Goal: Task Accomplishment & Management: Use online tool/utility

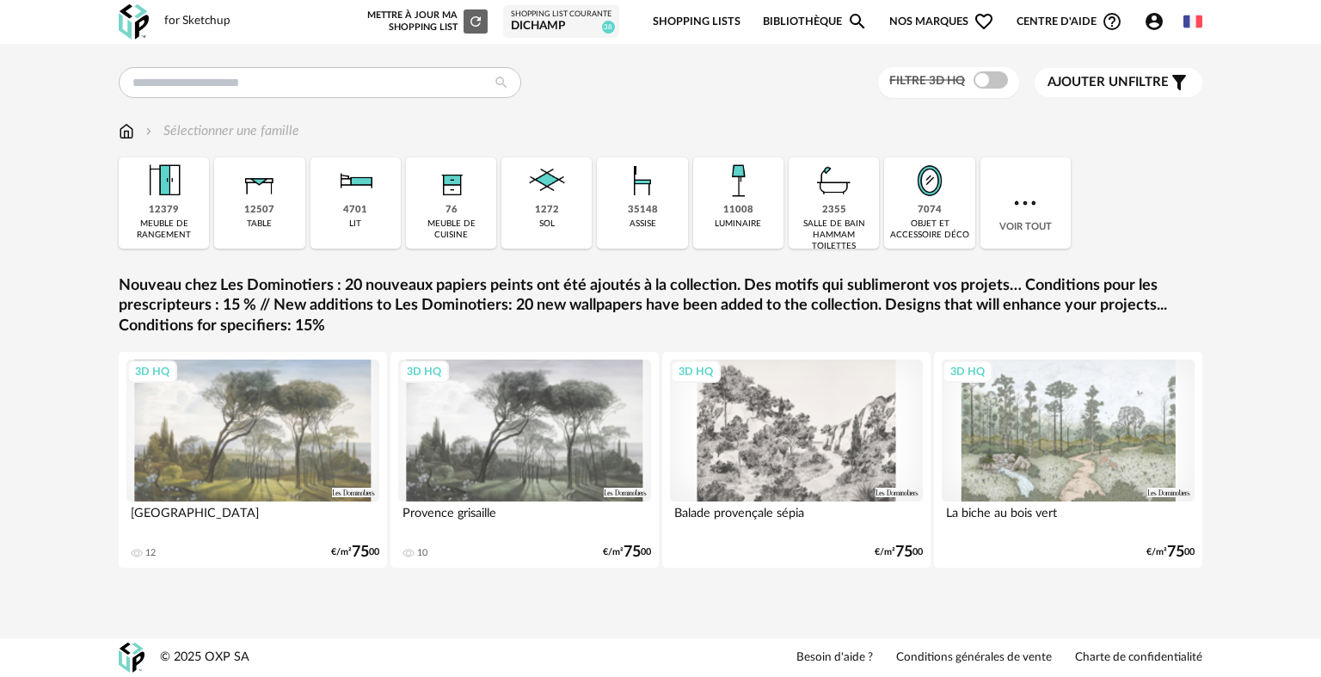
click at [664, 21] on link "Shopping Lists" at bounding box center [697, 22] width 88 height 40
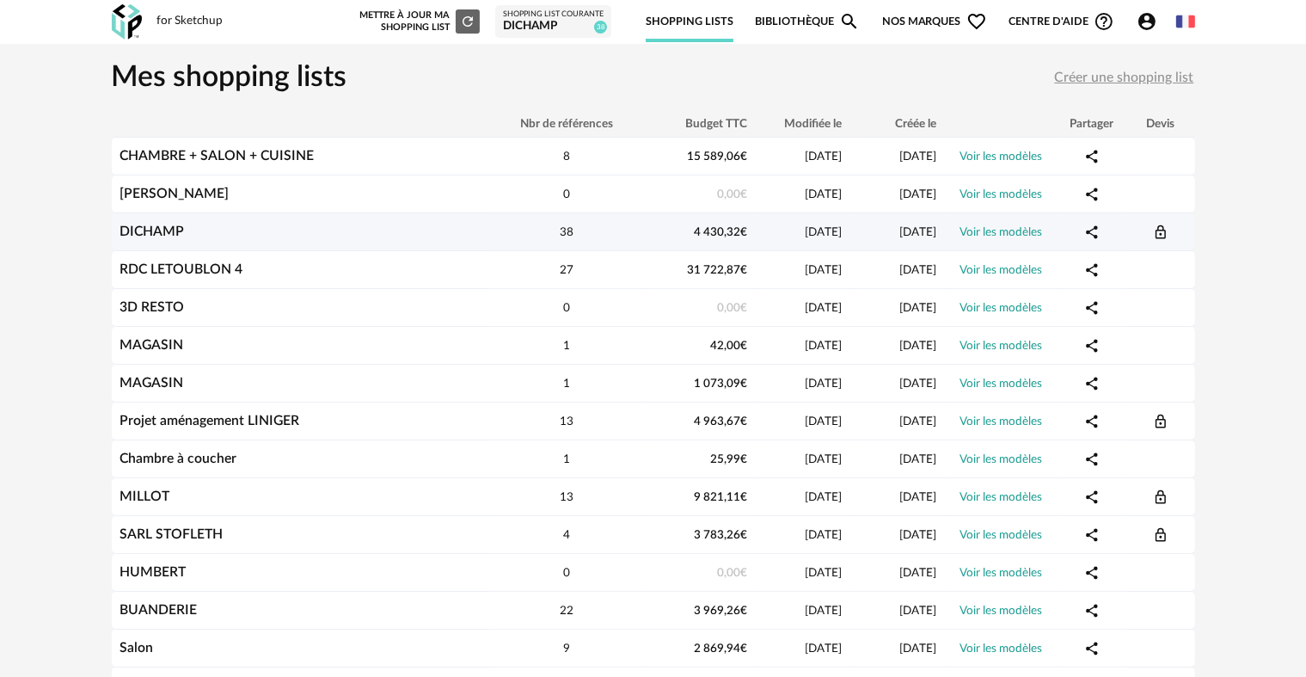
click at [389, 229] on div "DICHAMP" at bounding box center [301, 232] width 378 height 16
click at [160, 231] on link "DICHAMP" at bounding box center [152, 231] width 64 height 14
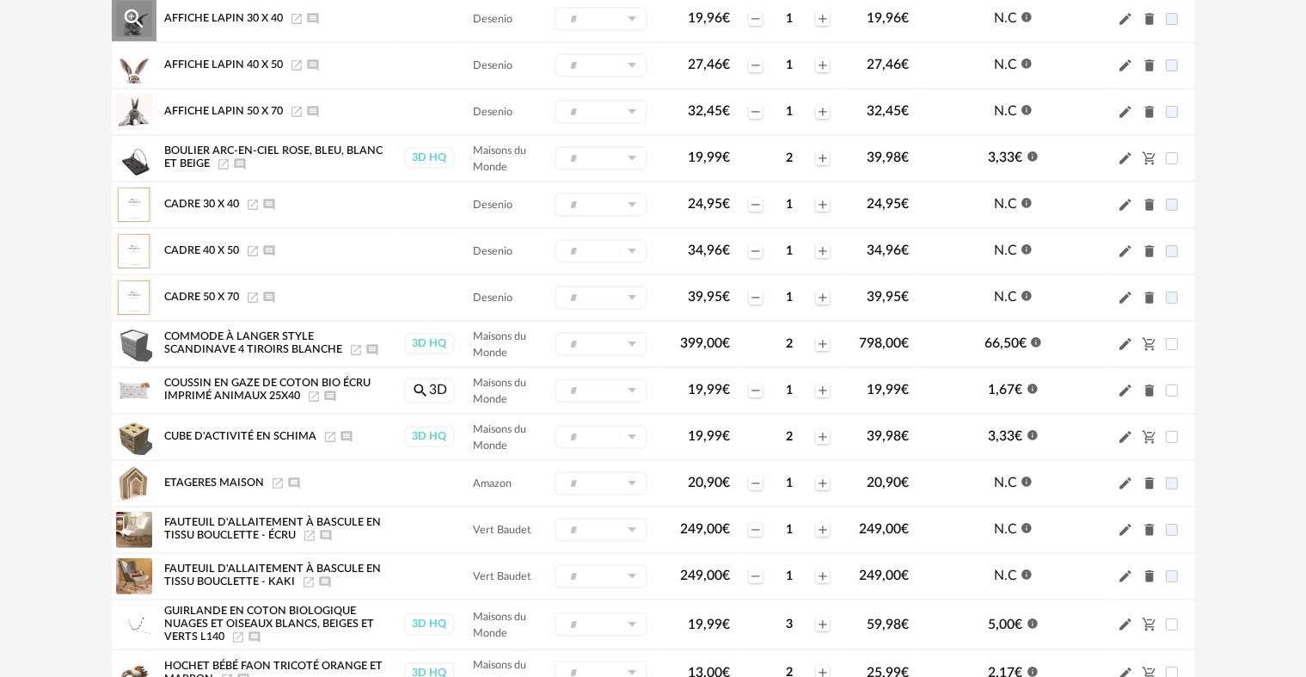
scroll to position [344, 0]
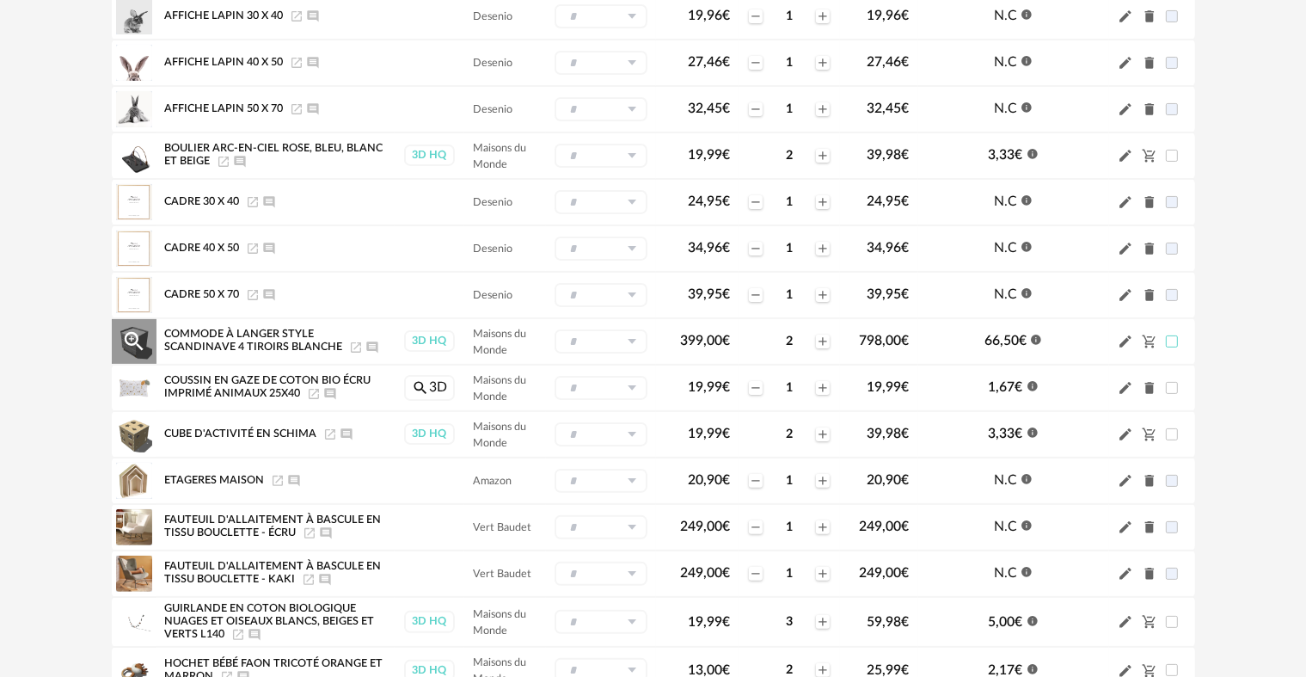
click at [1174, 338] on span at bounding box center [1172, 341] width 12 height 12
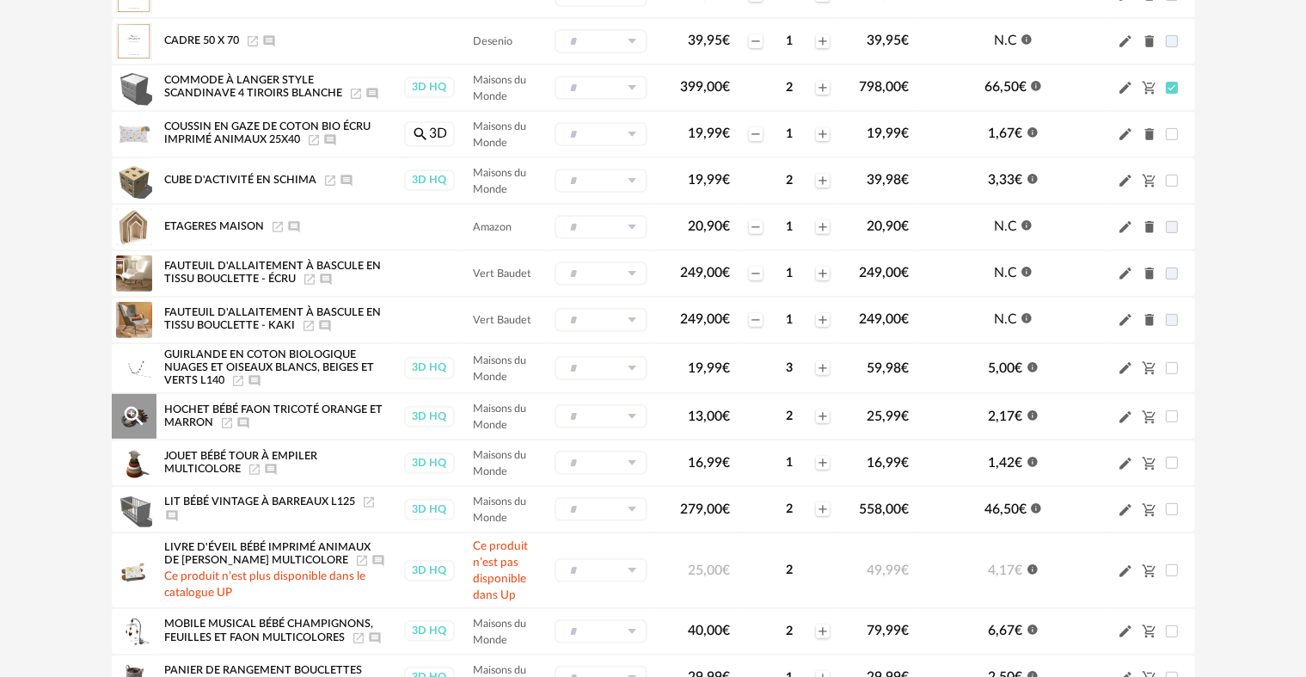
scroll to position [602, 0]
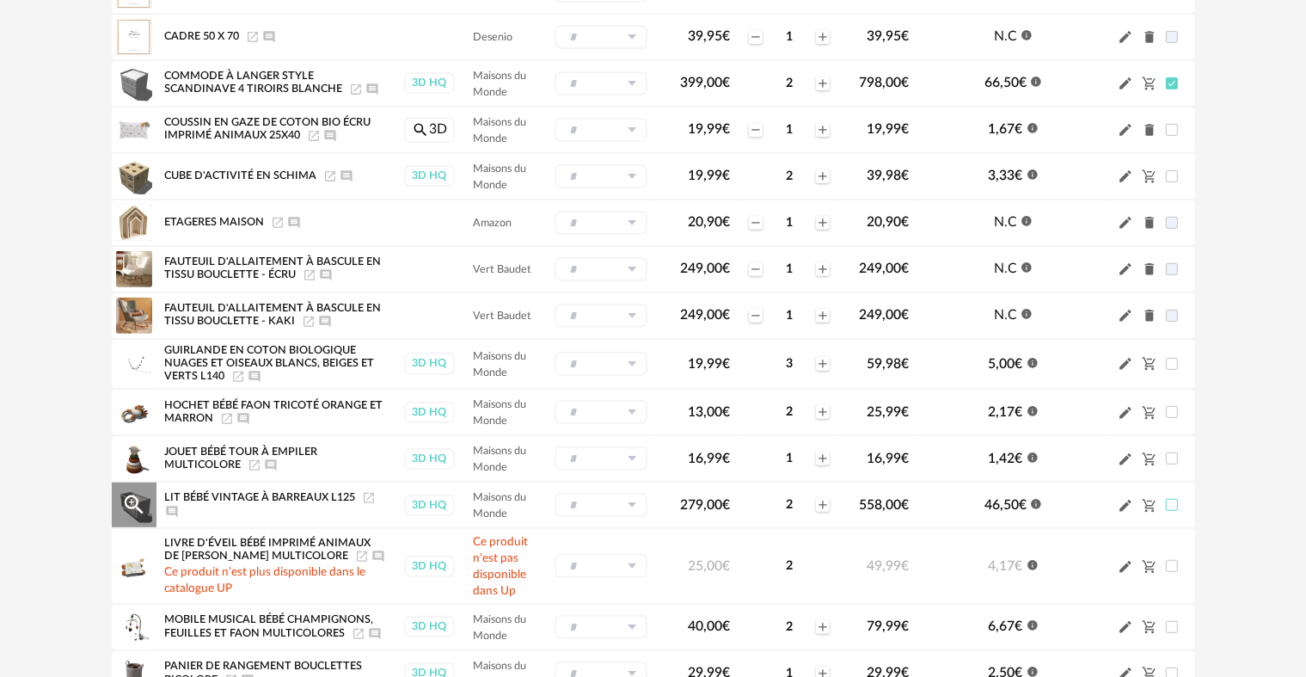
click at [1174, 499] on span at bounding box center [1172, 505] width 12 height 12
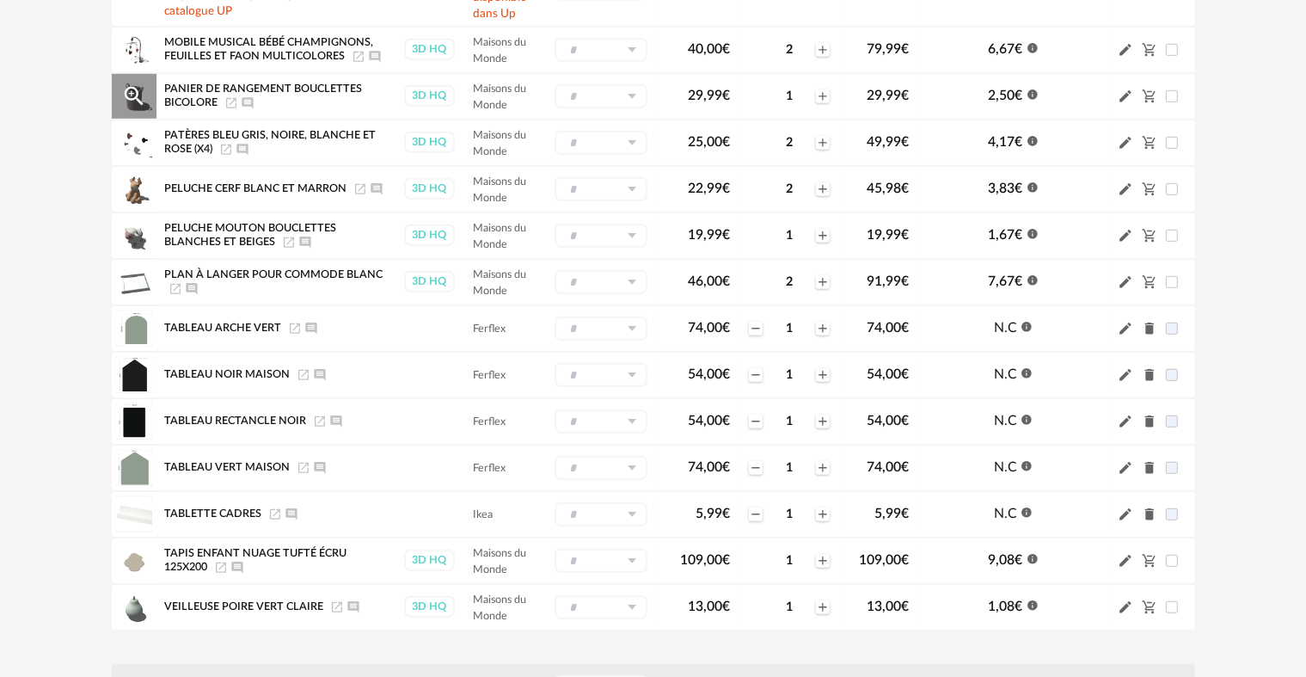
scroll to position [1204, 0]
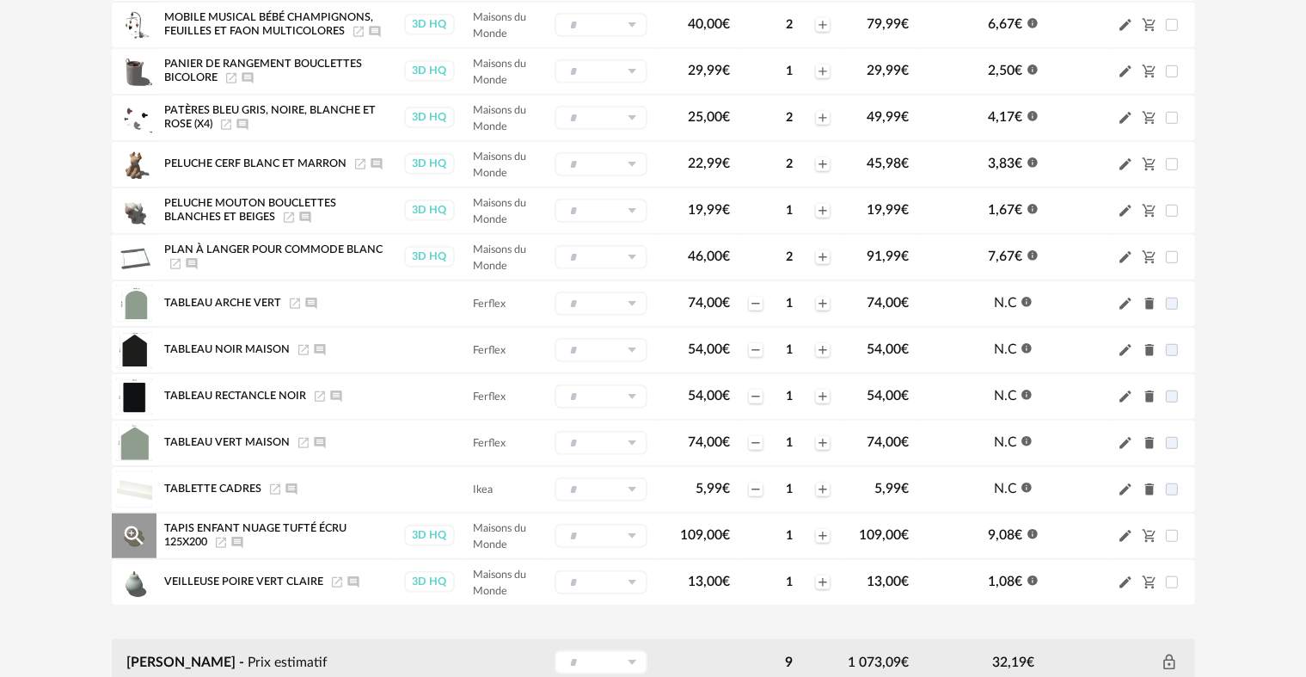
click at [218, 537] on icon "Launch icon" at bounding box center [221, 542] width 10 height 10
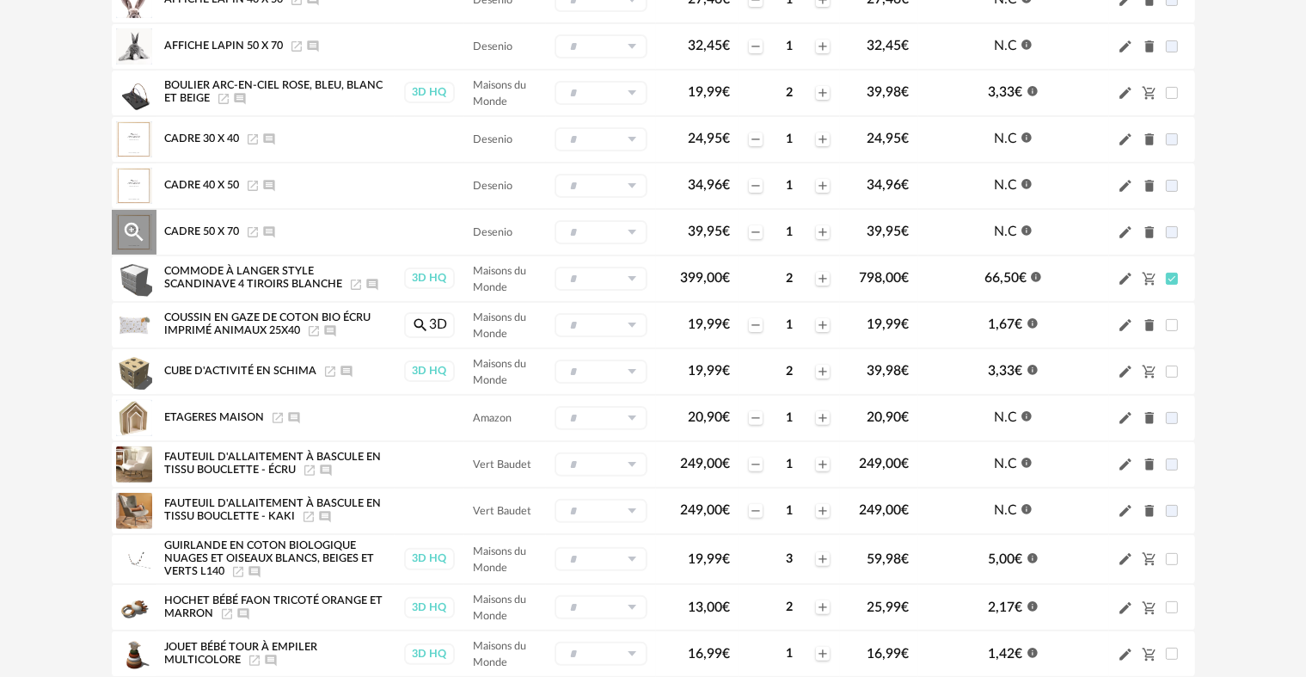
scroll to position [344, 0]
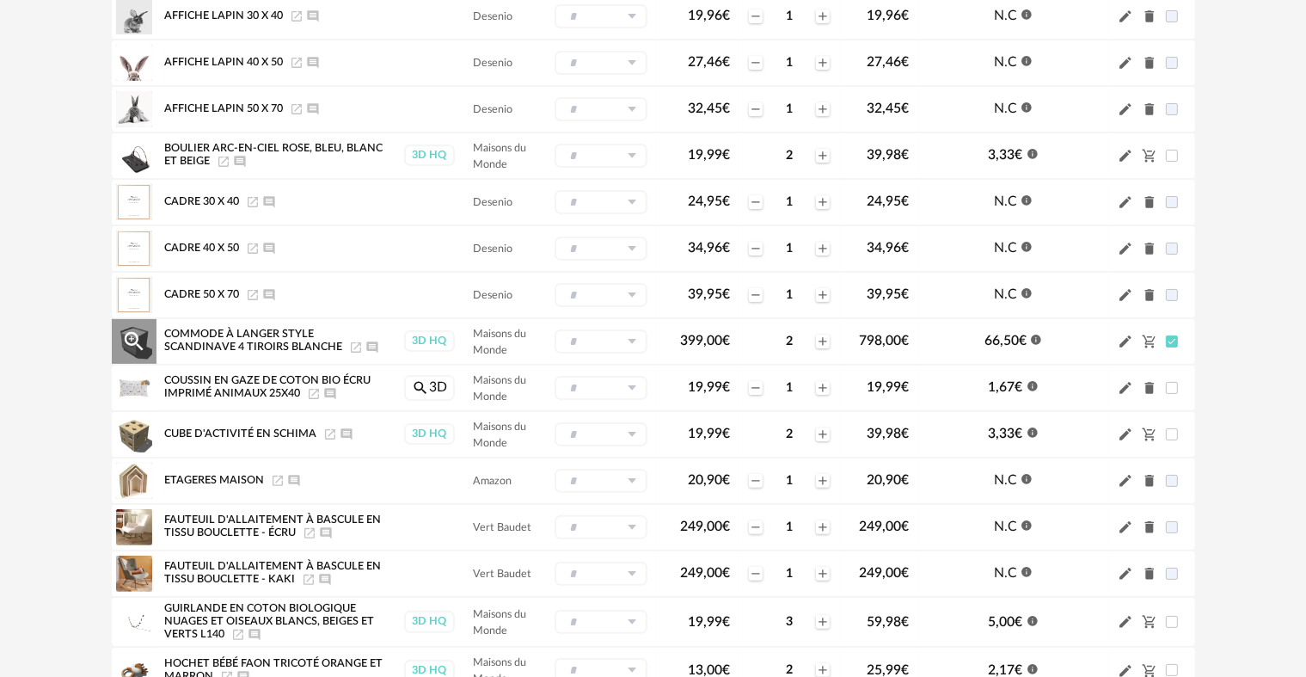
click at [354, 344] on icon "Launch icon" at bounding box center [356, 347] width 10 height 10
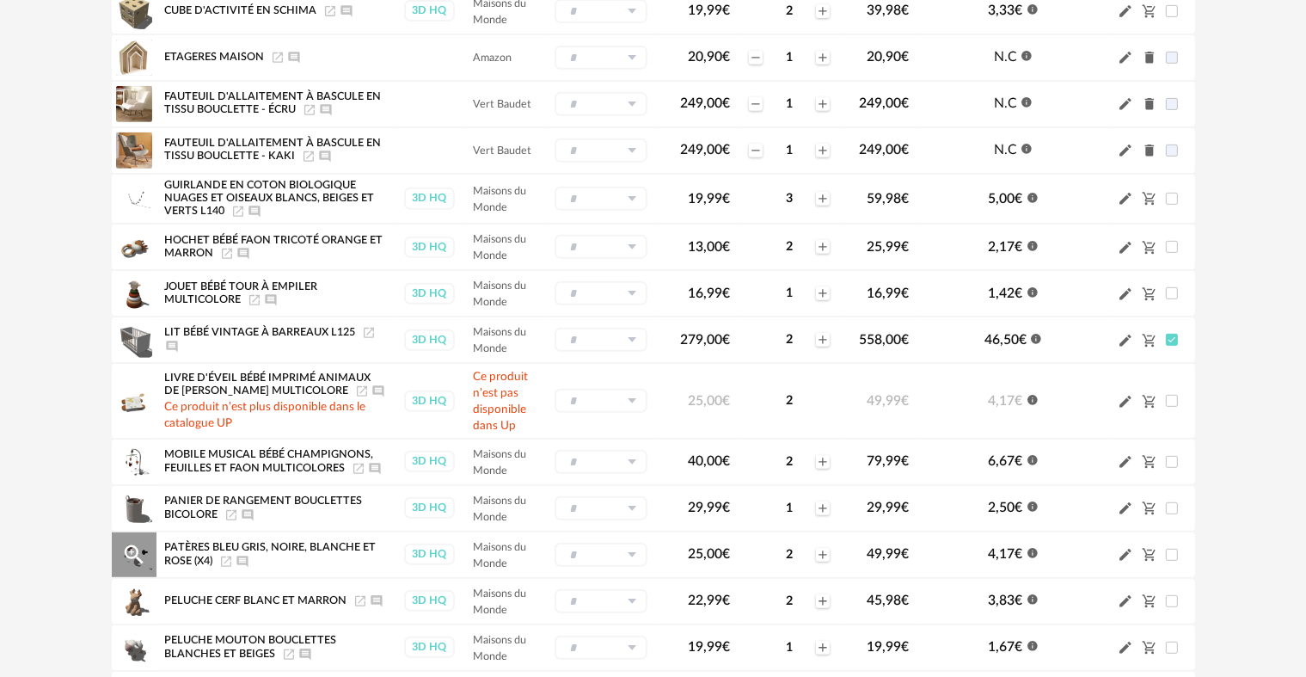
scroll to position [774, 0]
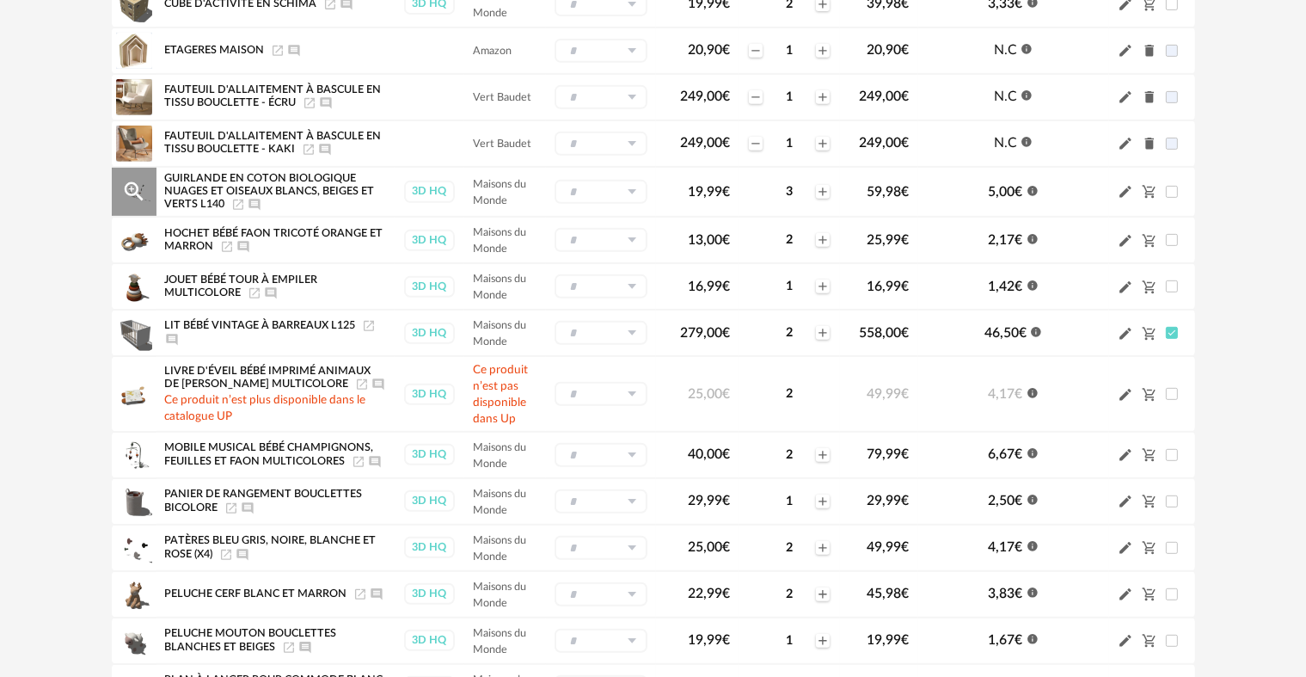
drag, startPoint x: 1168, startPoint y: 184, endPoint x: 1171, endPoint y: 193, distance: 10.1
click at [1168, 186] on span at bounding box center [1172, 192] width 12 height 12
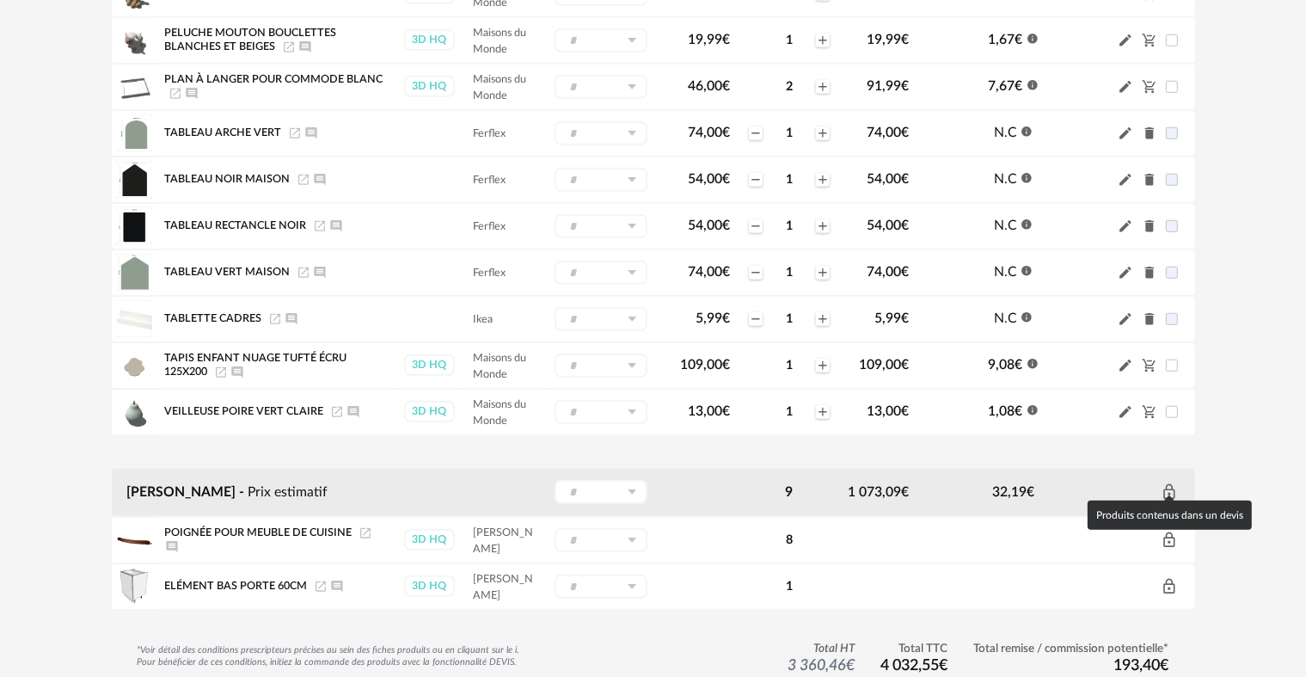
scroll to position [1376, 0]
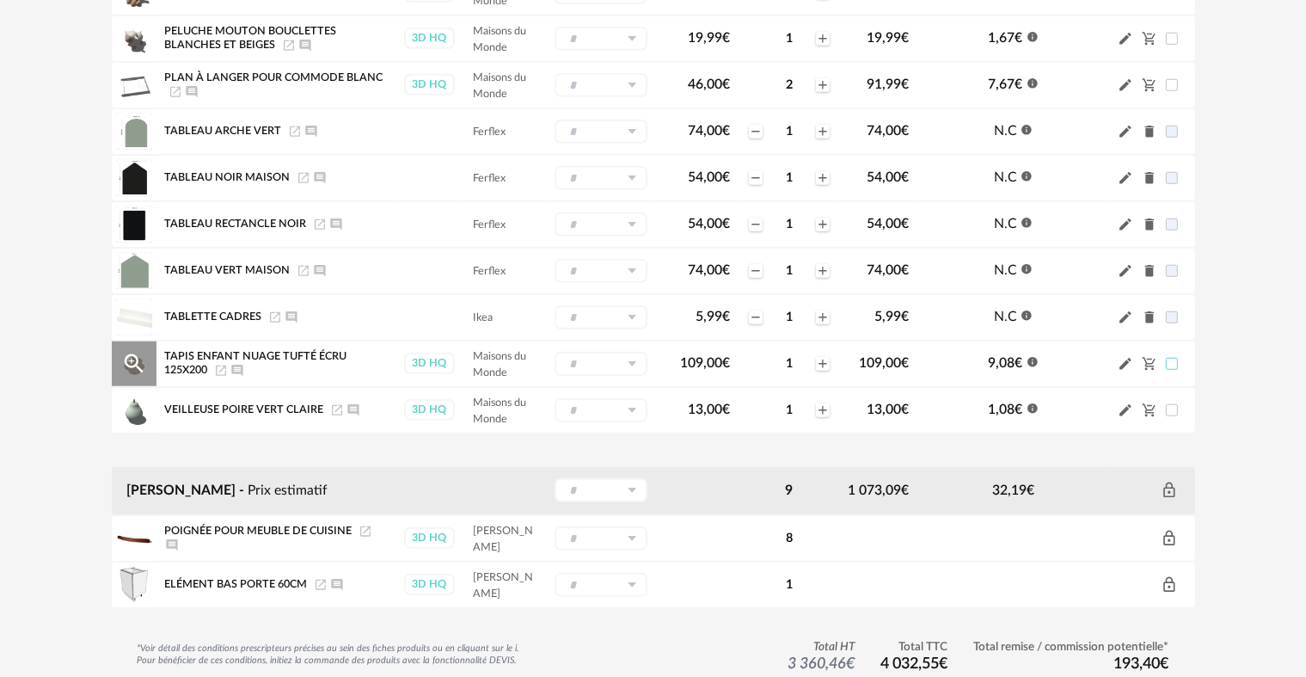
click at [1173, 358] on span at bounding box center [1172, 364] width 12 height 12
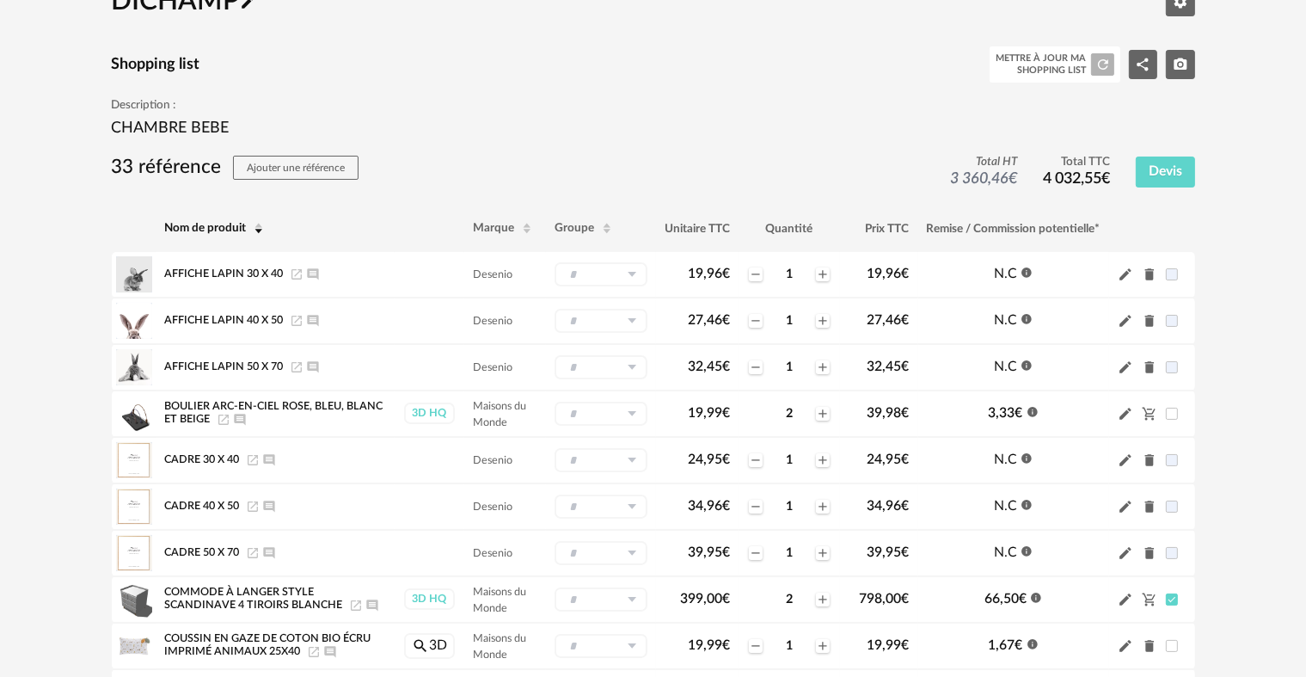
scroll to position [86, 0]
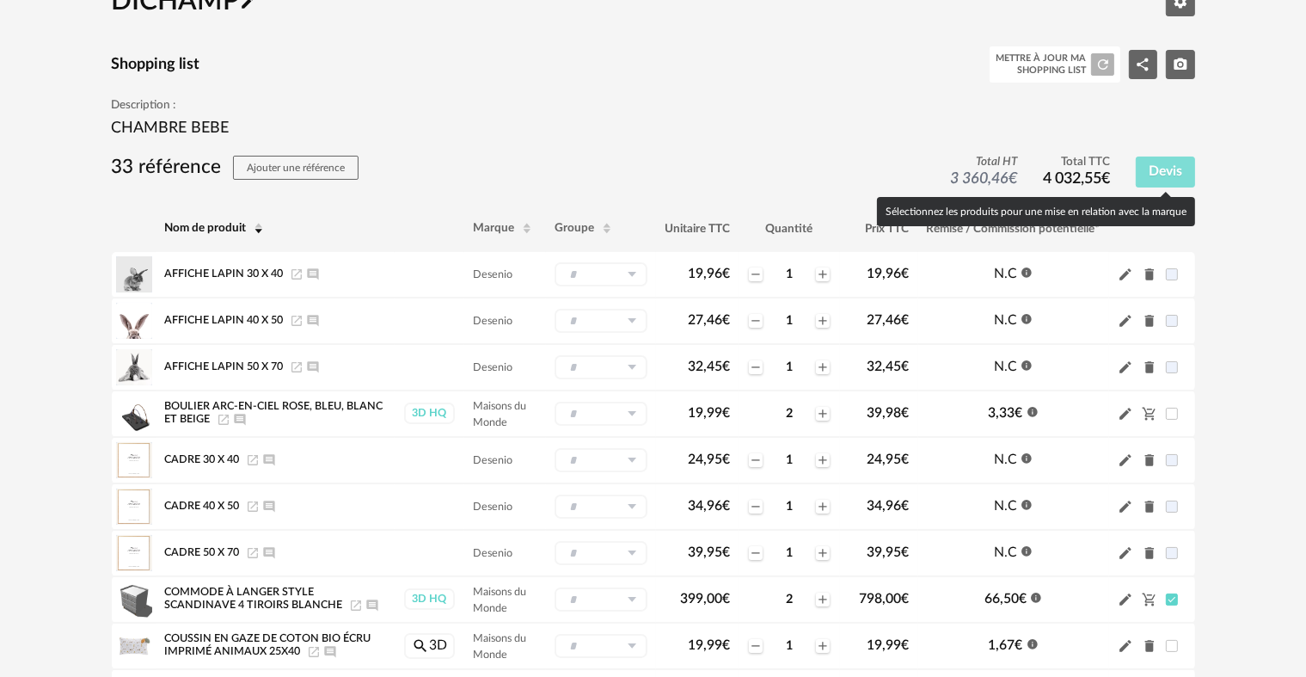
click at [1152, 175] on span "Devis" at bounding box center [1166, 171] width 34 height 14
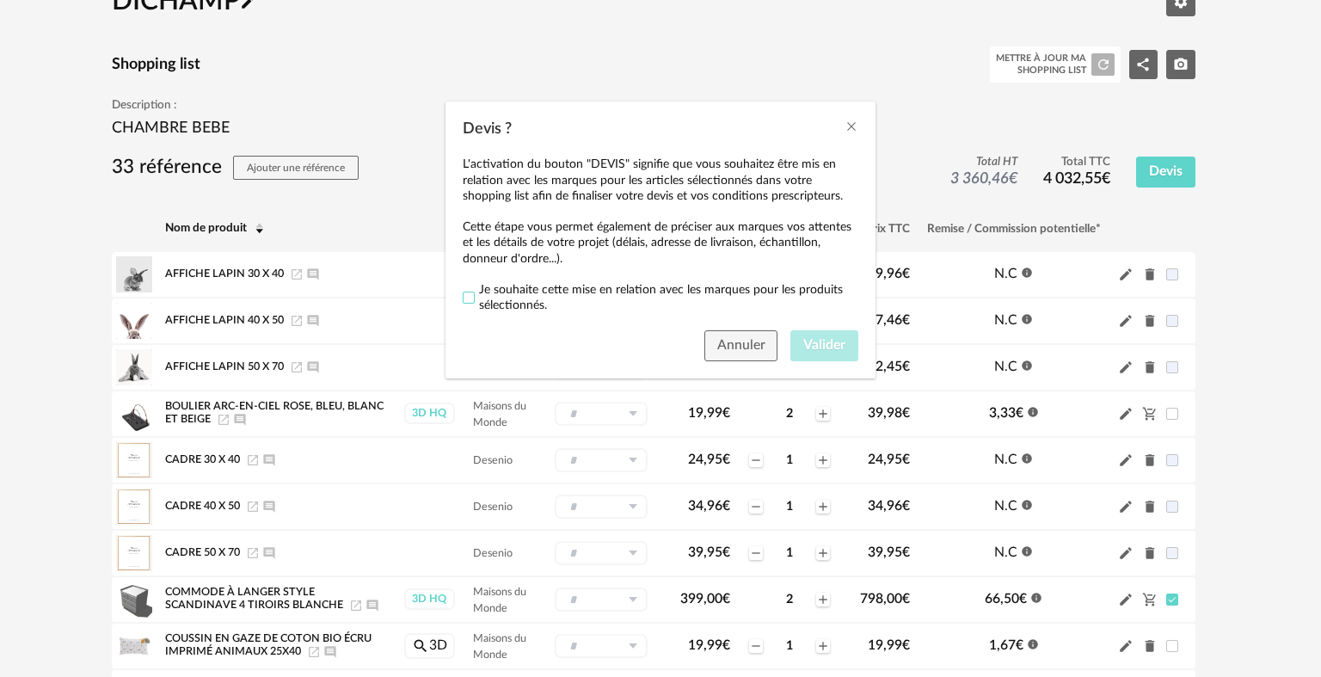
click at [469, 299] on span "Devis ?" at bounding box center [469, 297] width 12 height 12
click at [808, 345] on span "Valider" at bounding box center [824, 345] width 42 height 14
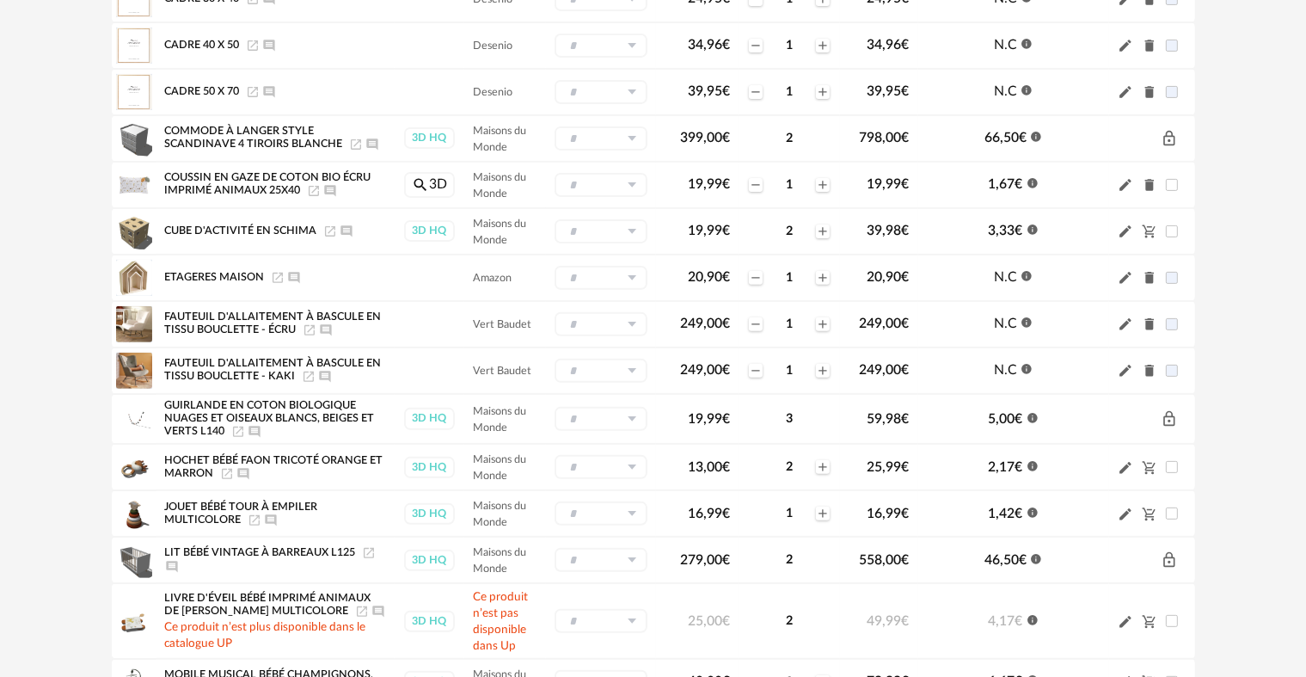
scroll to position [602, 0]
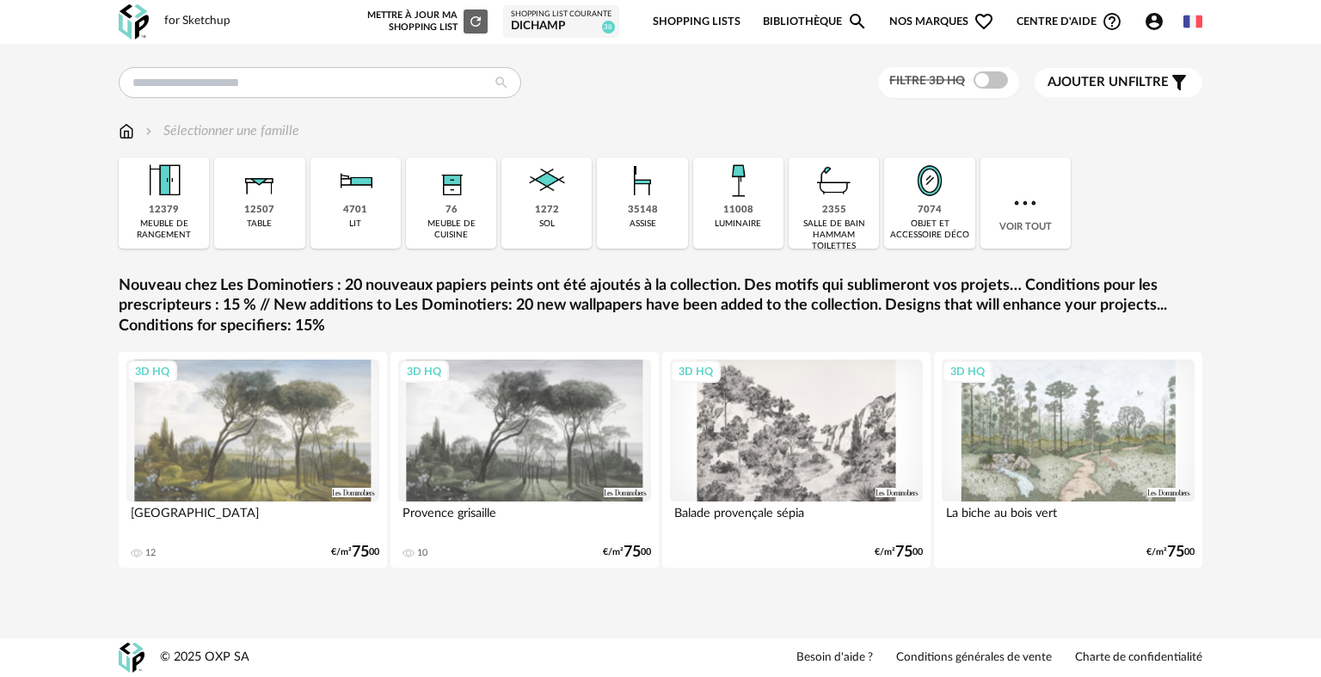
click at [546, 16] on div "Shopping List courante" at bounding box center [561, 14] width 101 height 10
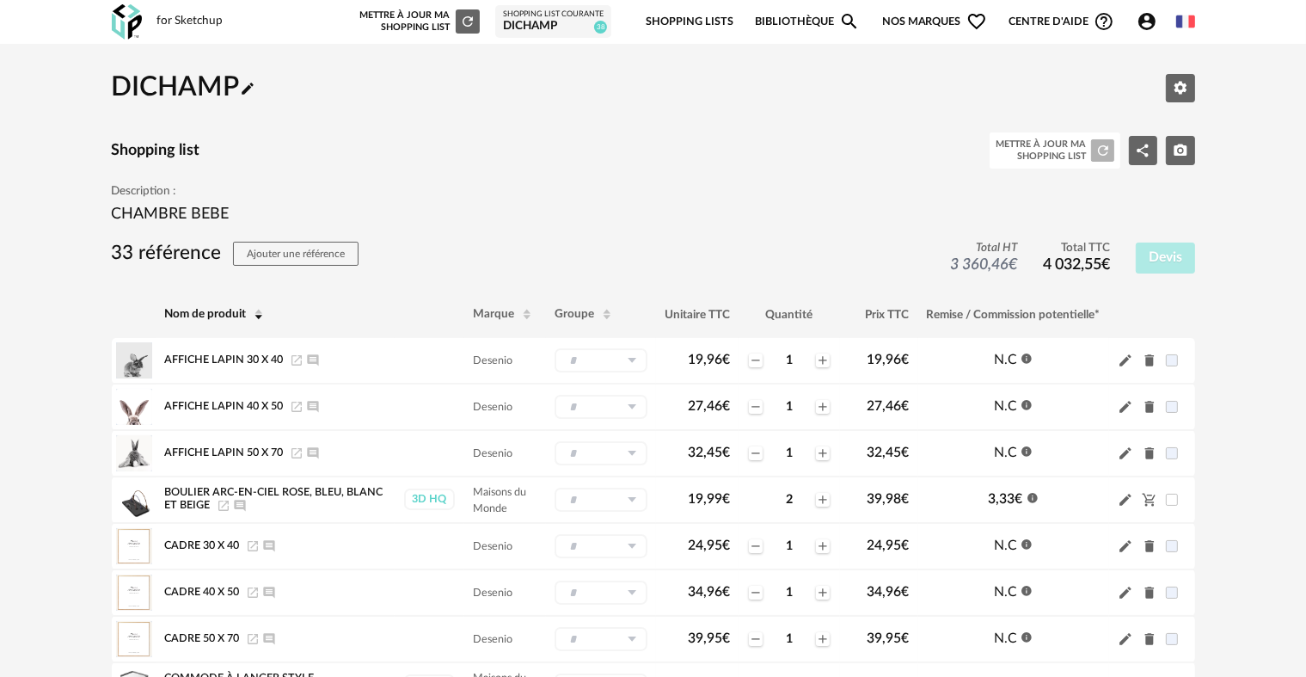
drag, startPoint x: 547, startPoint y: 24, endPoint x: 563, endPoint y: 50, distance: 30.5
click at [547, 23] on div "DICHAMP" at bounding box center [553, 26] width 101 height 15
click at [558, 26] on div "DICHAMP" at bounding box center [553, 26] width 101 height 15
click at [253, 89] on icon "Pencil icon" at bounding box center [248, 89] width 12 height 12
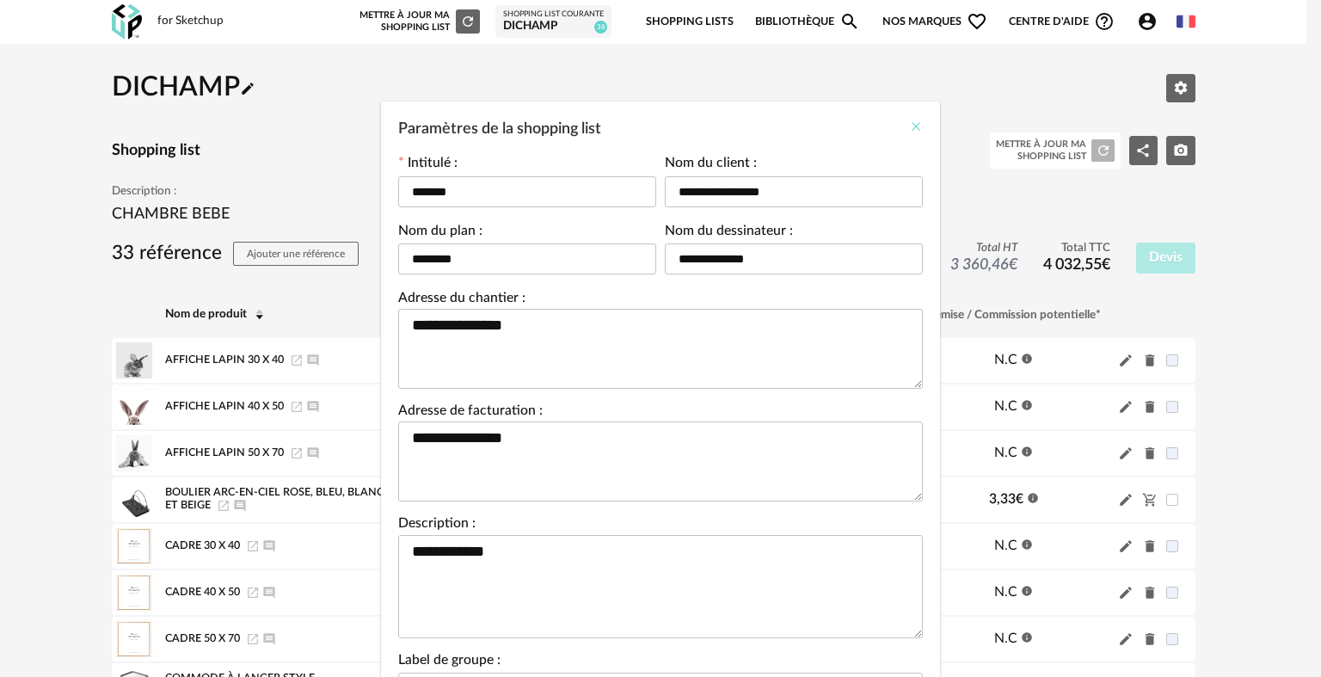
click at [909, 124] on icon "Close" at bounding box center [916, 127] width 14 height 14
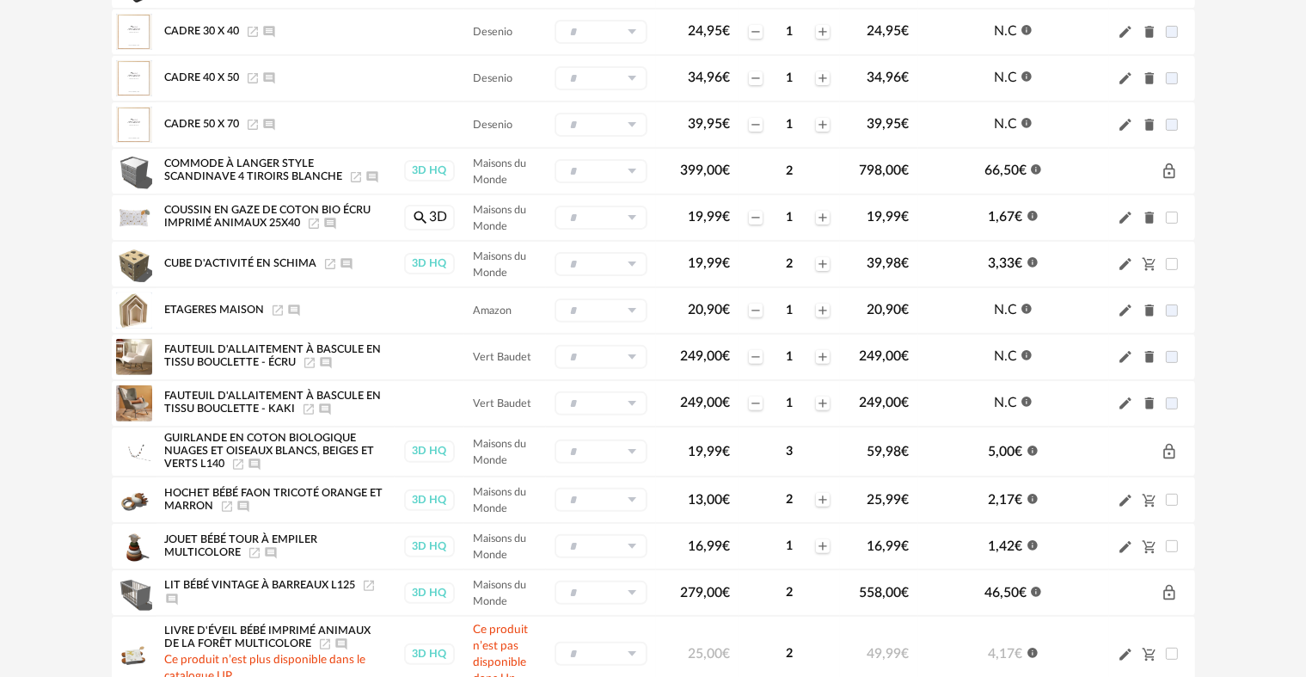
scroll to position [516, 0]
